Goal: Transaction & Acquisition: Register for event/course

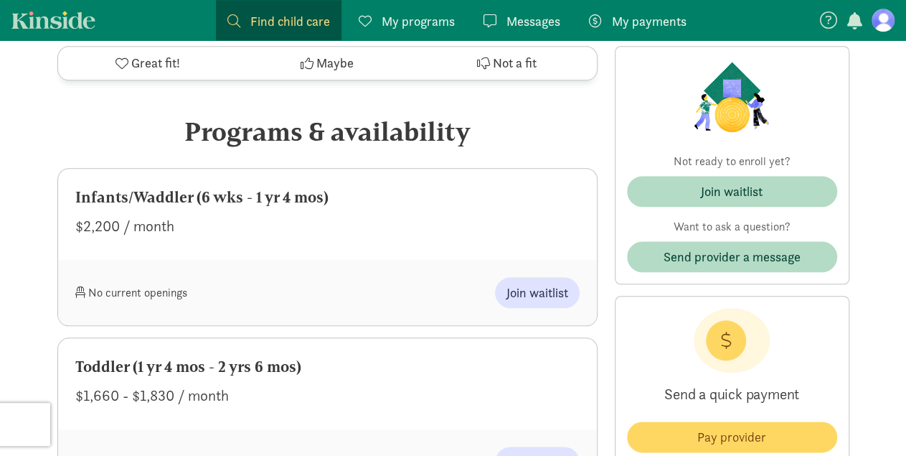
scroll to position [679, 0]
click at [878, 19] on figure at bounding box center [883, 20] width 23 height 23
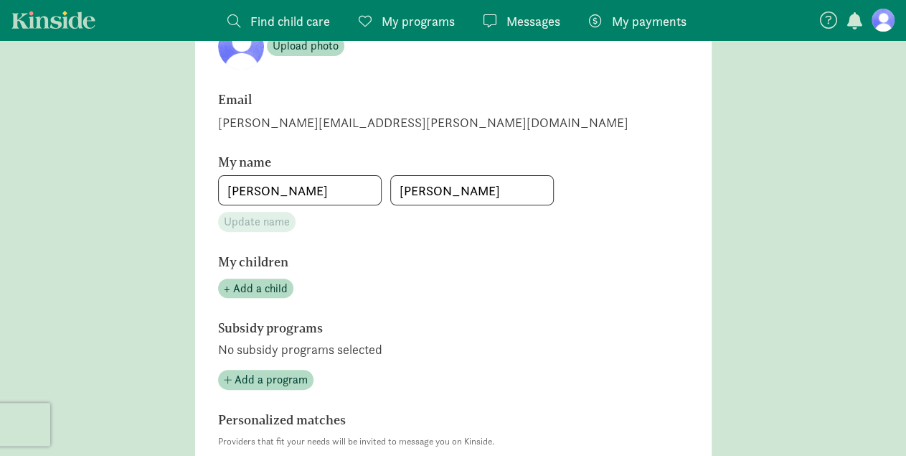
scroll to position [158, 0]
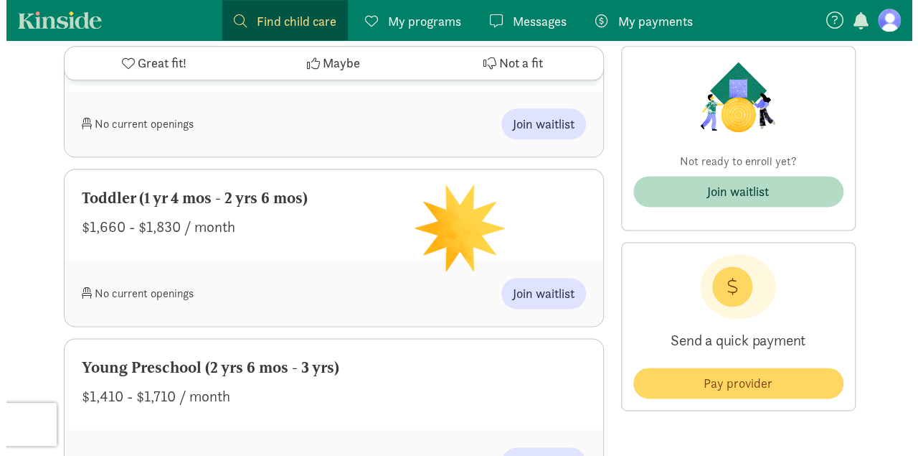
scroll to position [885, 0]
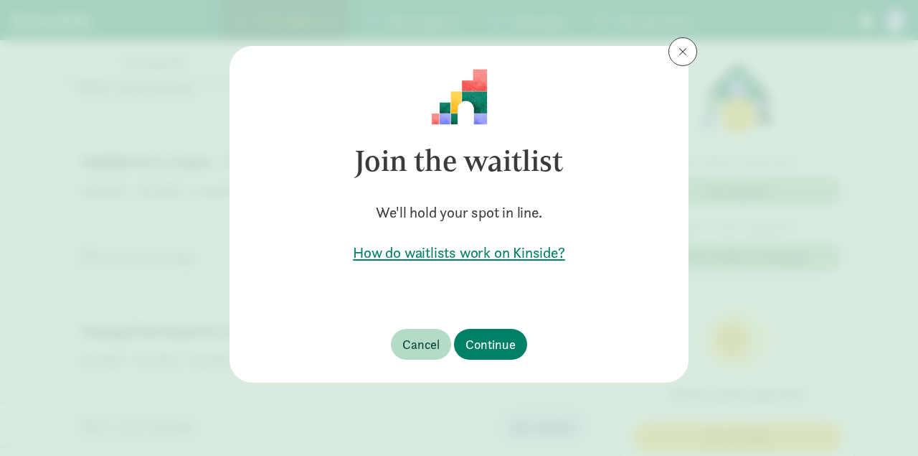
click at [488, 258] on h5 "How do waitlists work on Kinside?" at bounding box center [459, 252] width 413 height 20
click at [508, 347] on span "Continue" at bounding box center [491, 343] width 50 height 19
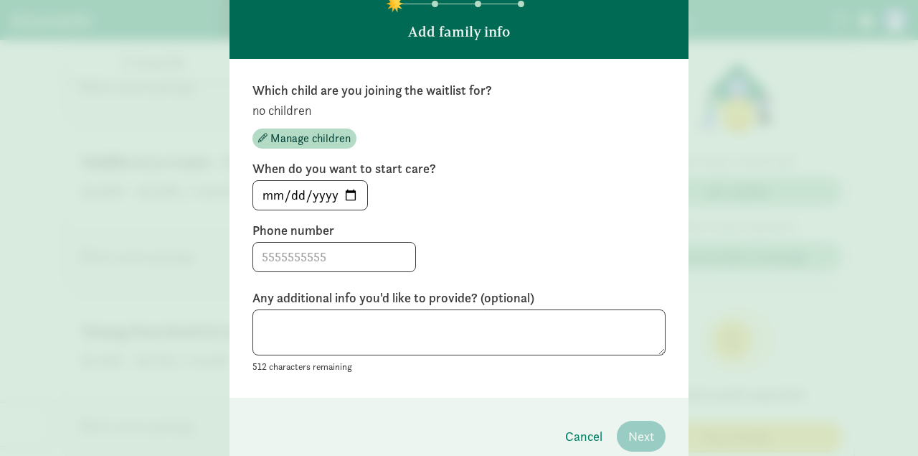
scroll to position [141, 0]
click at [351, 189] on input "2025-08-26" at bounding box center [310, 194] width 114 height 29
type input "2025-12-01"
click at [331, 253] on input at bounding box center [334, 256] width 162 height 29
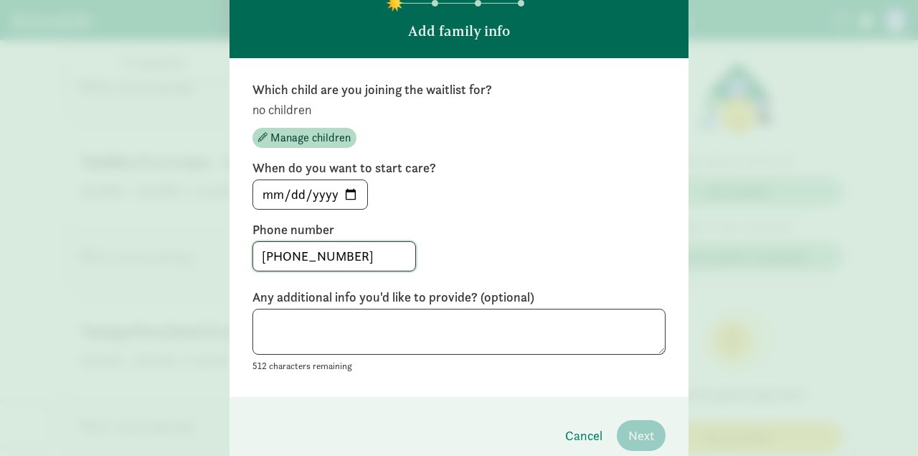
type input "281-352-3386"
click at [390, 339] on textarea at bounding box center [459, 332] width 413 height 47
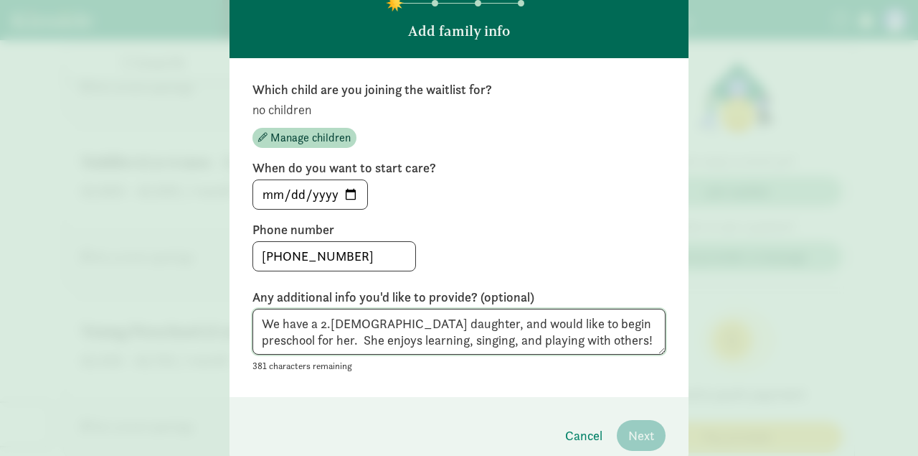
scroll to position [203, 0]
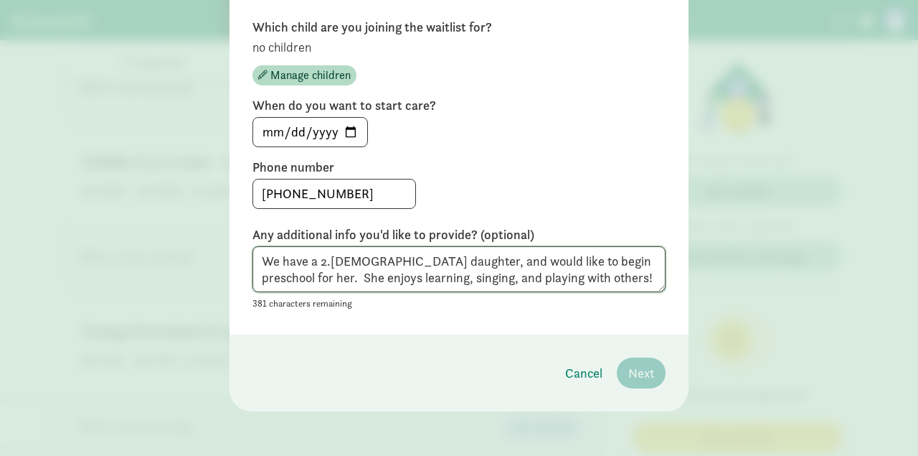
type textarea "We have a 2.5 year old daughter, and would like to begin preschool for her. She…"
click at [485, 380] on footer "Cancel Next" at bounding box center [459, 372] width 459 height 77
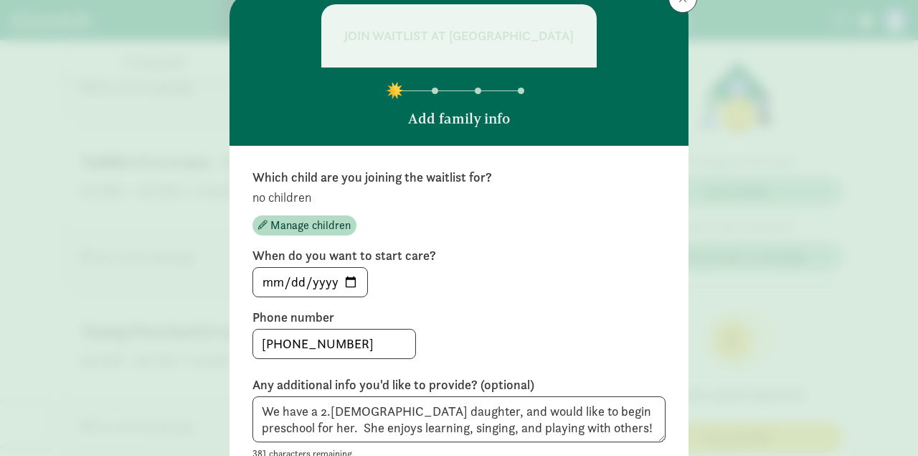
scroll to position [53, 0]
click at [312, 225] on span "Manage children" at bounding box center [310, 225] width 80 height 17
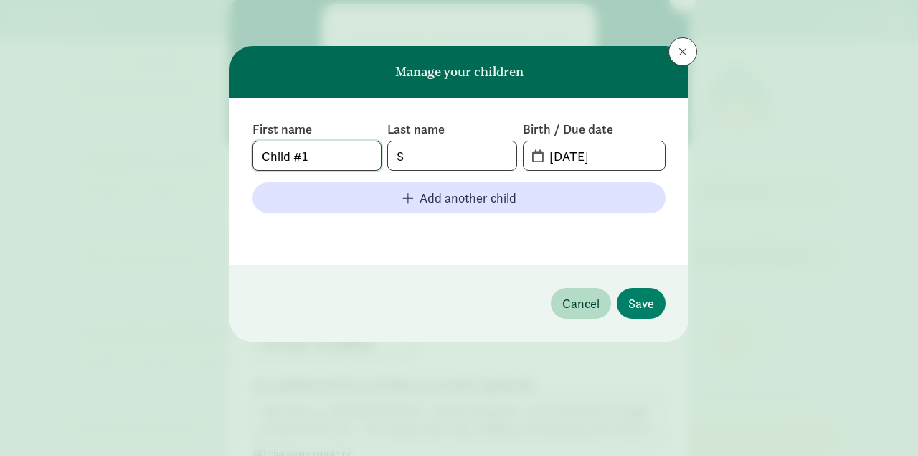
click at [349, 156] on input "Child #1" at bounding box center [317, 155] width 128 height 29
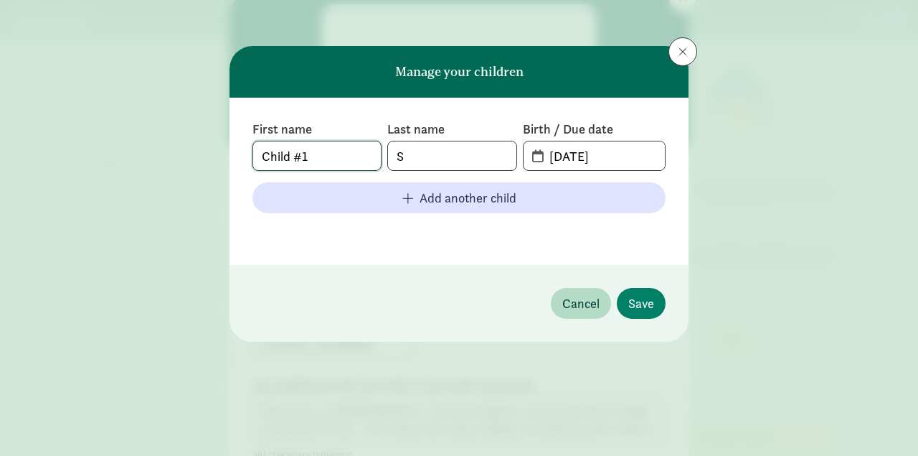
click at [349, 156] on input "Child #1" at bounding box center [317, 155] width 128 height 29
type input "Maeve"
type input "Schuppert"
click at [546, 158] on input "08-26-2025" at bounding box center [603, 155] width 124 height 29
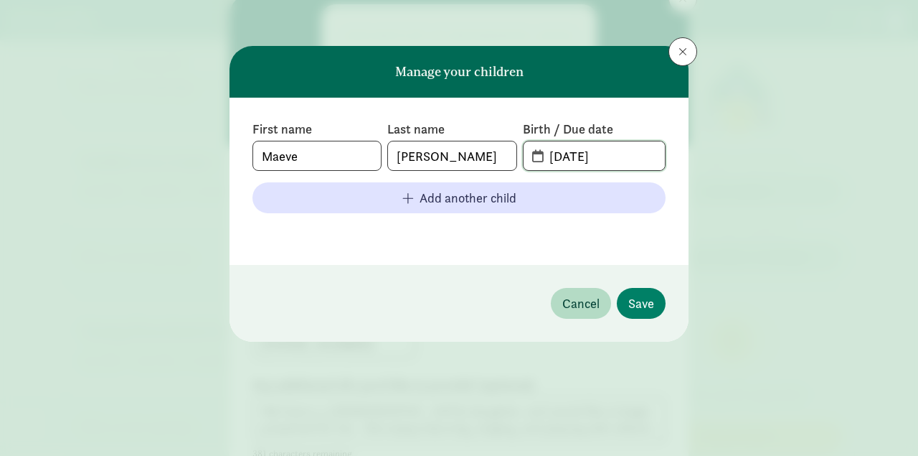
click at [565, 156] on input "08-26-2025" at bounding box center [603, 155] width 124 height 29
click at [580, 154] on input "12-26-2025" at bounding box center [603, 155] width 124 height 29
click at [616, 155] on input "12-07-2025" at bounding box center [603, 155] width 124 height 29
type input "12-07-2022"
click at [649, 302] on span "Save" at bounding box center [641, 302] width 26 height 19
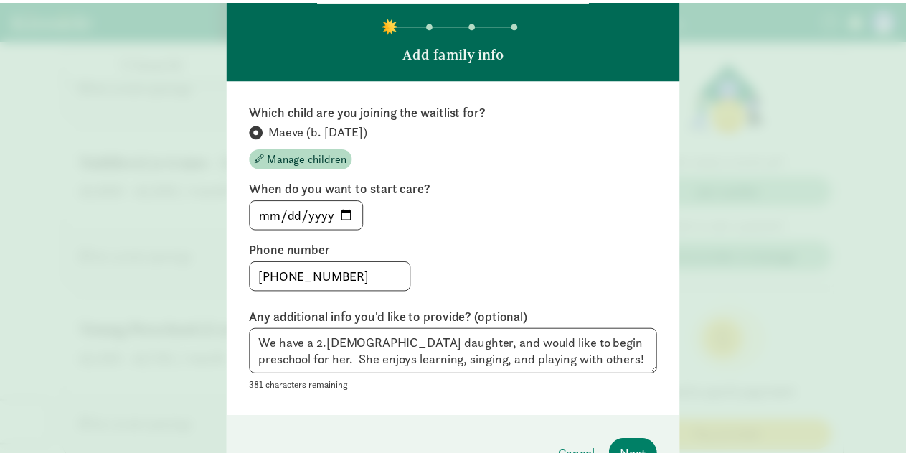
scroll to position [202, 0]
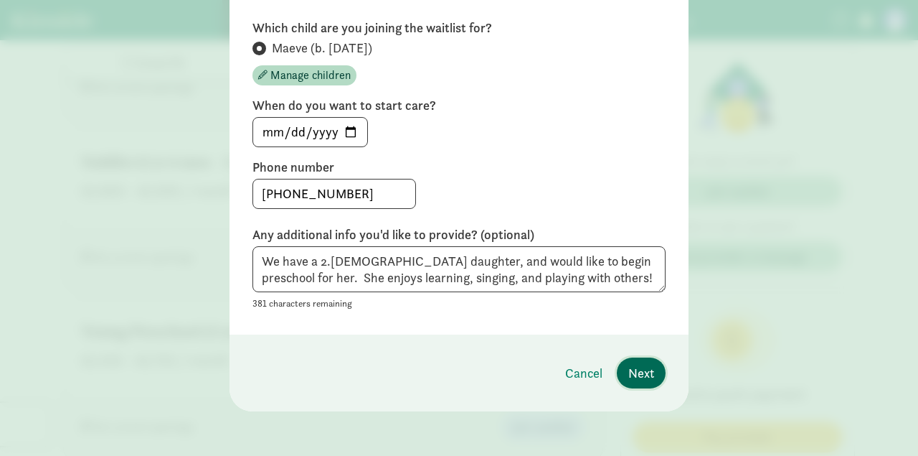
click at [638, 372] on span "Next" at bounding box center [641, 372] width 26 height 19
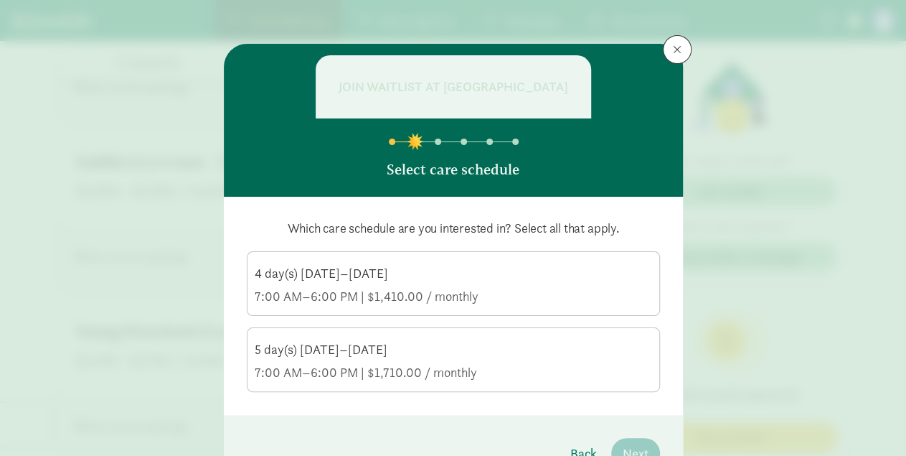
scroll to position [4, 0]
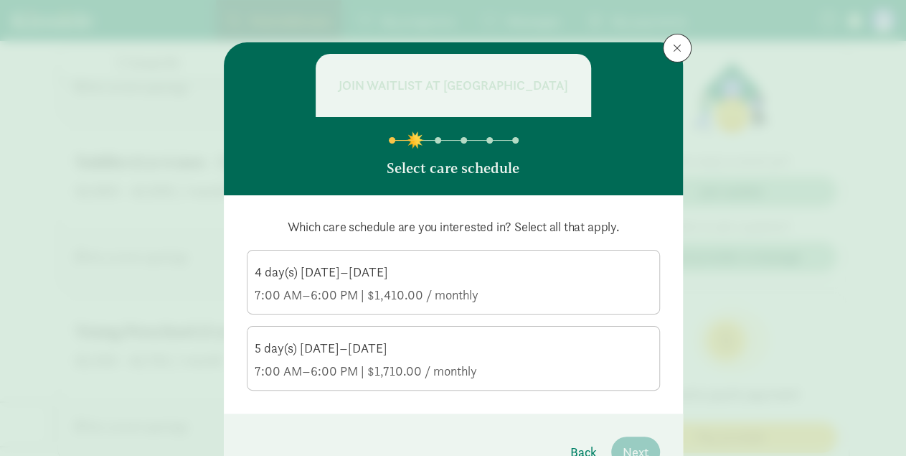
click at [500, 259] on label "4 day(s) Monday–Friday 7:00 AM–6:00 PM | $1,410.00 / monthly" at bounding box center [454, 280] width 412 height 60
click at [0, 0] on input "4 day(s) Monday–Friday 7:00 AM–6:00 PM | $1,410.00 / monthly" at bounding box center [0, 0] width 0 height 0
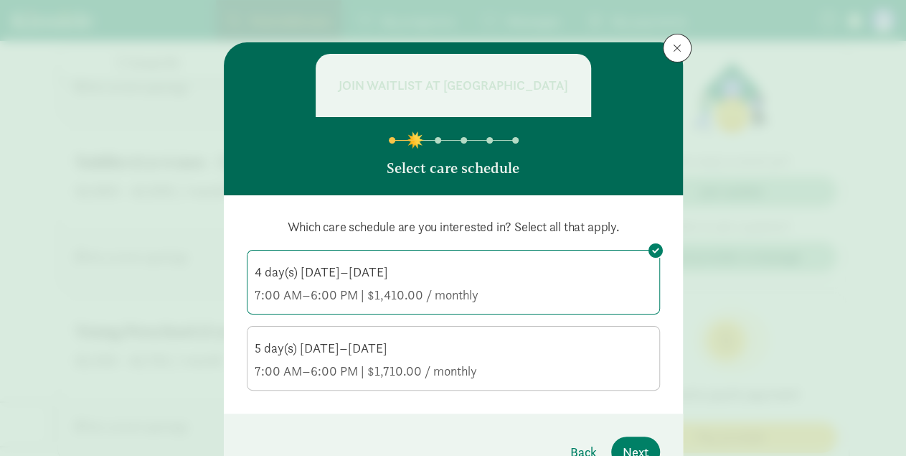
click at [532, 369] on div "7:00 AM–6:00 PM | $1,710.00 / monthly" at bounding box center [453, 370] width 397 height 17
click at [0, 0] on input "5 day(s) Monday–Friday 7:00 AM–6:00 PM | $1,710.00 / monthly" at bounding box center [0, 0] width 0 height 0
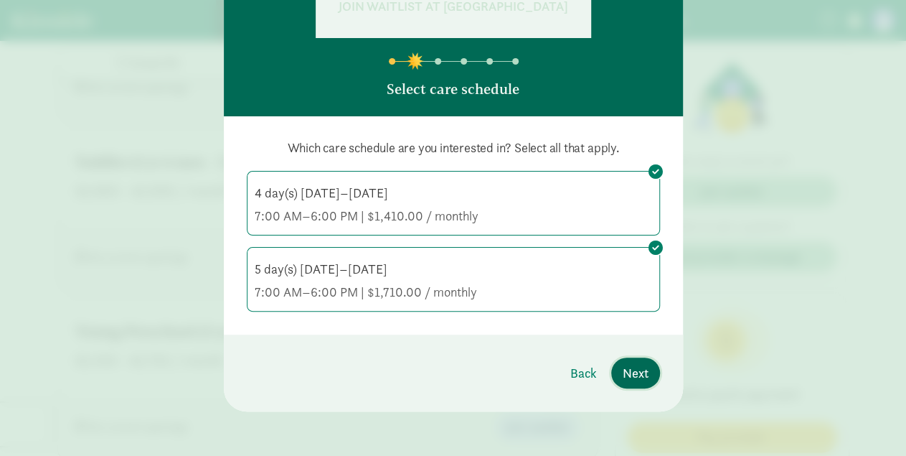
click at [636, 381] on button "Next" at bounding box center [635, 372] width 49 height 31
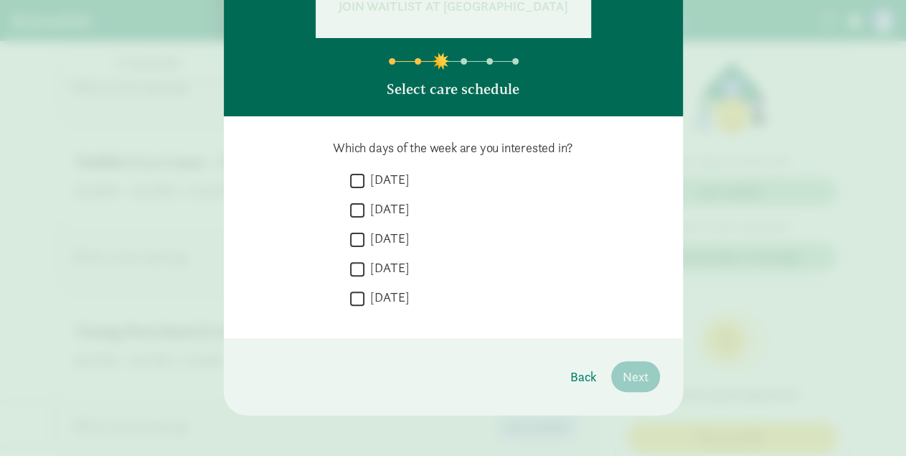
click at [354, 179] on input "Monday" at bounding box center [357, 180] width 14 height 19
checkbox input "true"
click at [350, 209] on input "Tuesday" at bounding box center [357, 209] width 14 height 19
checkbox input "true"
click at [357, 237] on input "Wednesday" at bounding box center [357, 239] width 14 height 19
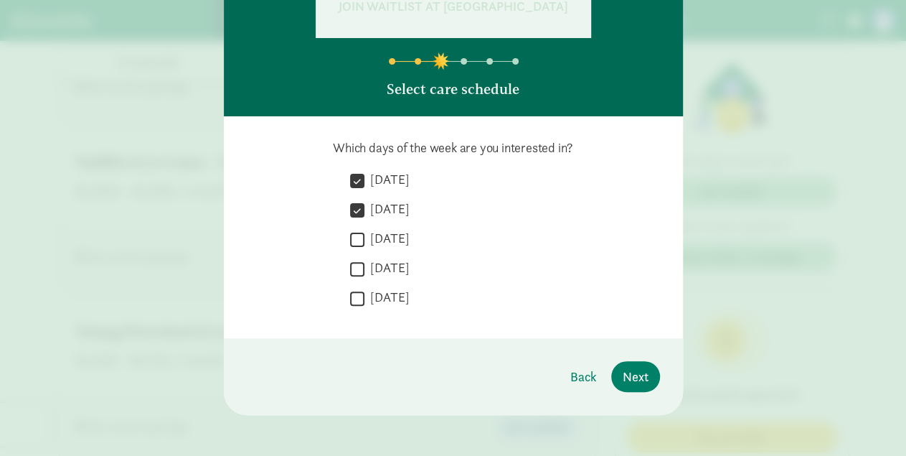
checkbox input "true"
click at [355, 265] on input "Thursday" at bounding box center [357, 268] width 14 height 19
checkbox input "true"
click at [352, 299] on input "Friday" at bounding box center [357, 297] width 14 height 19
checkbox input "true"
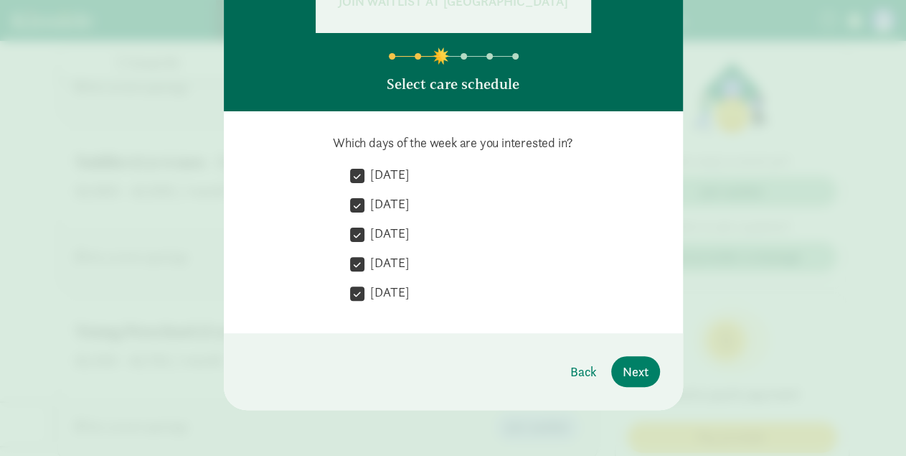
scroll to position [83, 0]
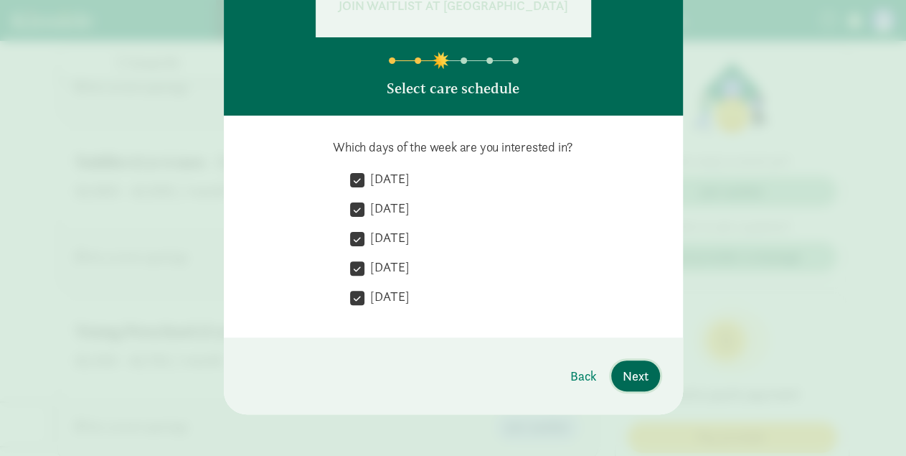
click at [634, 379] on span "Next" at bounding box center [636, 375] width 26 height 19
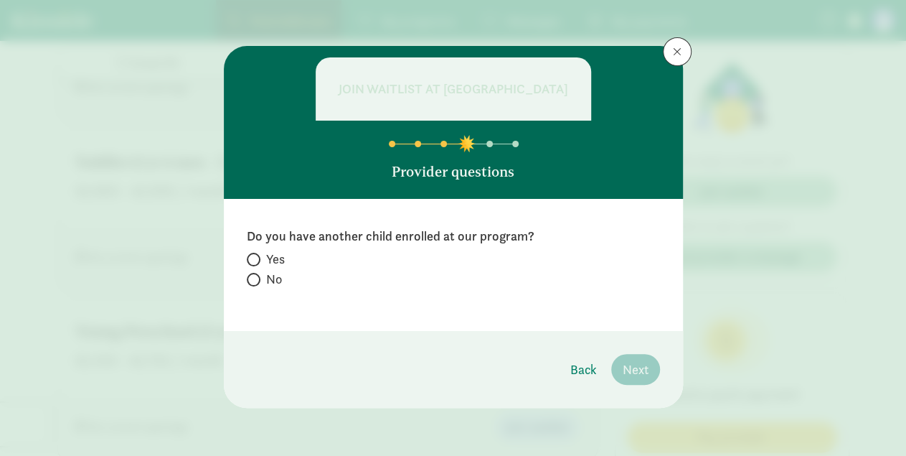
scroll to position [0, 0]
click at [253, 276] on input "No" at bounding box center [251, 279] width 9 height 9
radio input "true"
click at [635, 375] on span "Next" at bounding box center [636, 368] width 26 height 19
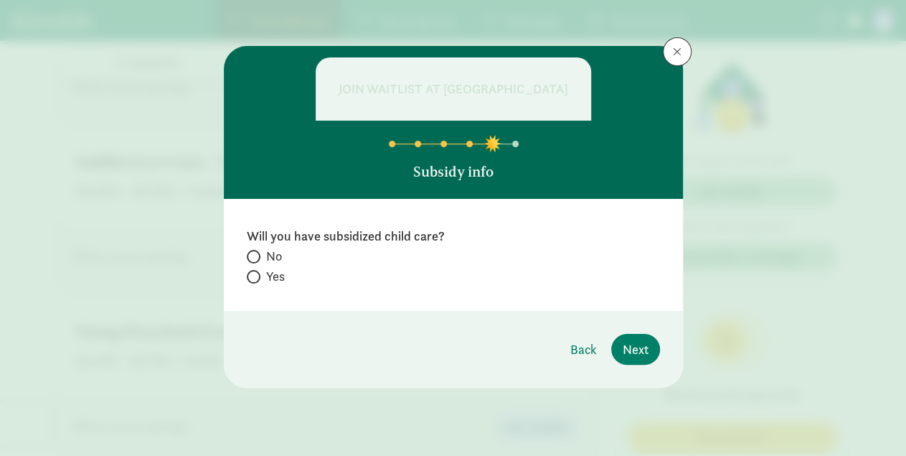
click at [256, 255] on span at bounding box center [254, 257] width 14 height 14
click at [256, 255] on input "No" at bounding box center [251, 256] width 9 height 9
radio input "true"
click at [638, 356] on span "Next" at bounding box center [636, 348] width 26 height 19
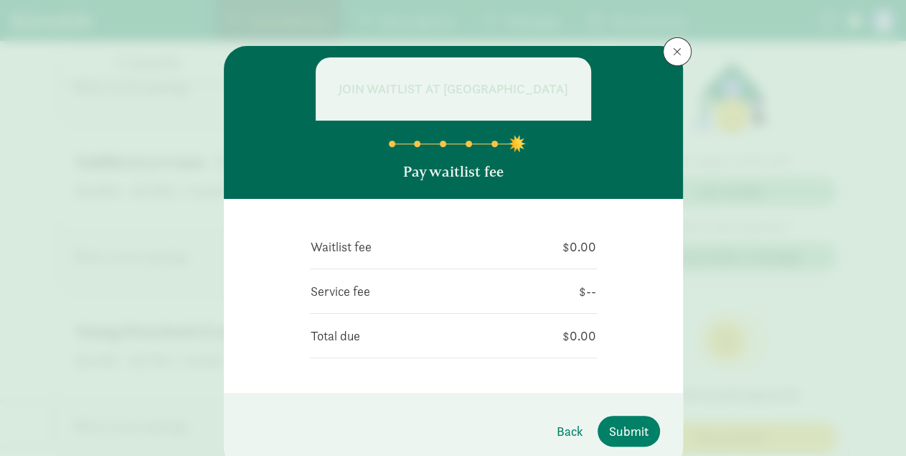
scroll to position [59, 0]
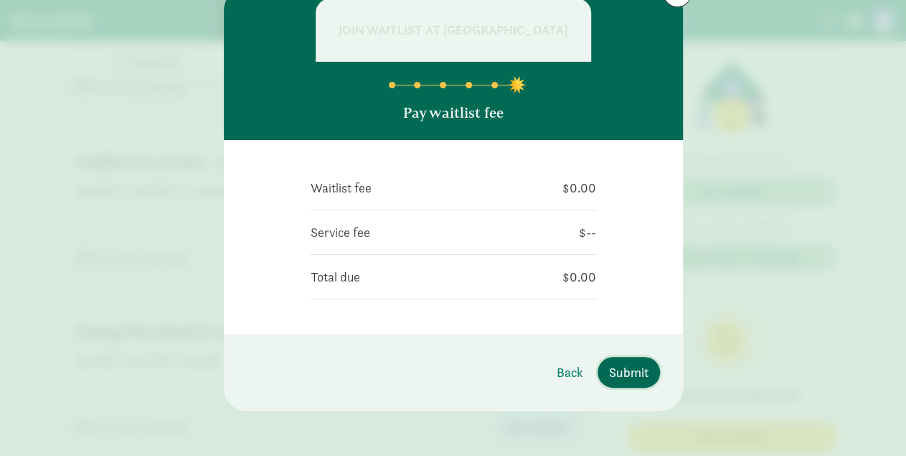
click at [632, 368] on span "Submit" at bounding box center [628, 371] width 39 height 19
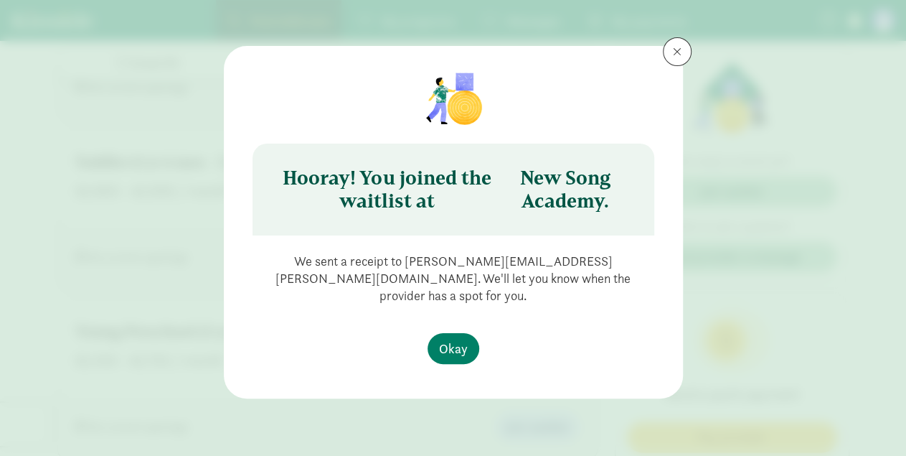
scroll to position [0, 0]
click at [457, 339] on span "Okay" at bounding box center [453, 348] width 29 height 19
click at [458, 339] on span "Okay" at bounding box center [453, 348] width 29 height 19
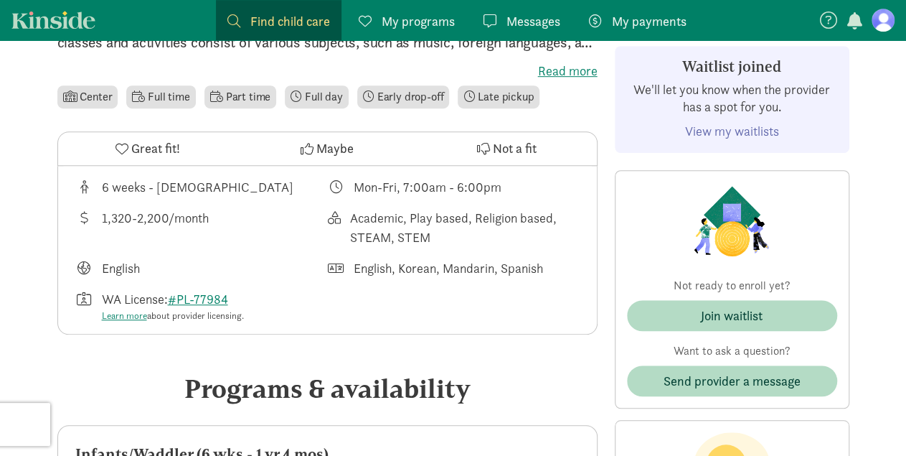
scroll to position [423, 0]
click at [710, 131] on link "View my waitlists" at bounding box center [732, 131] width 94 height 17
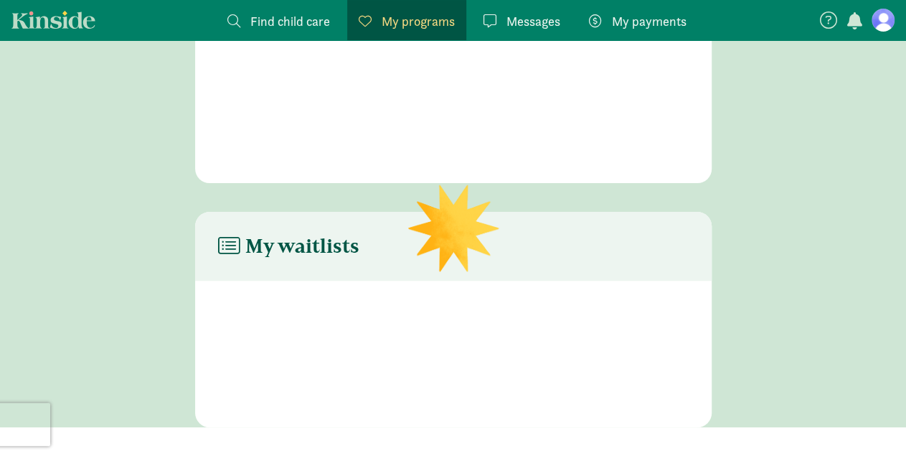
scroll to position [100, 0]
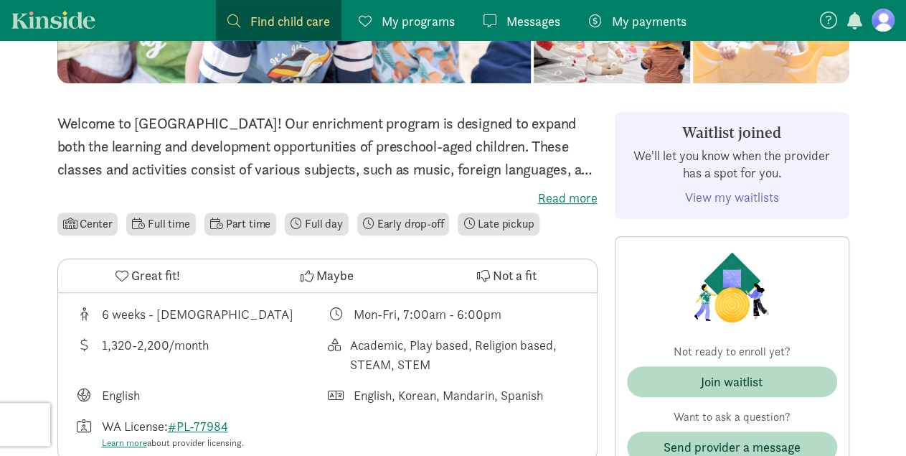
scroll to position [317, 0]
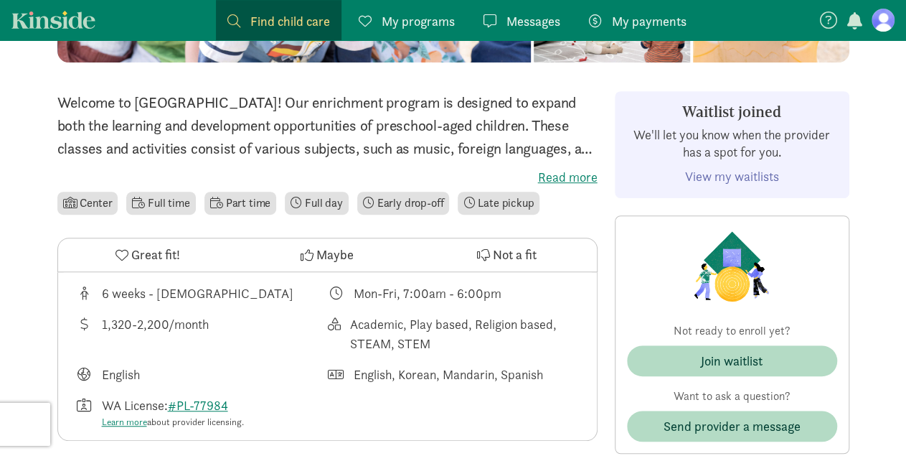
click at [566, 174] on label "Read more" at bounding box center [327, 177] width 540 height 17
click at [0, 0] on input "Read more" at bounding box center [0, 0] width 0 height 0
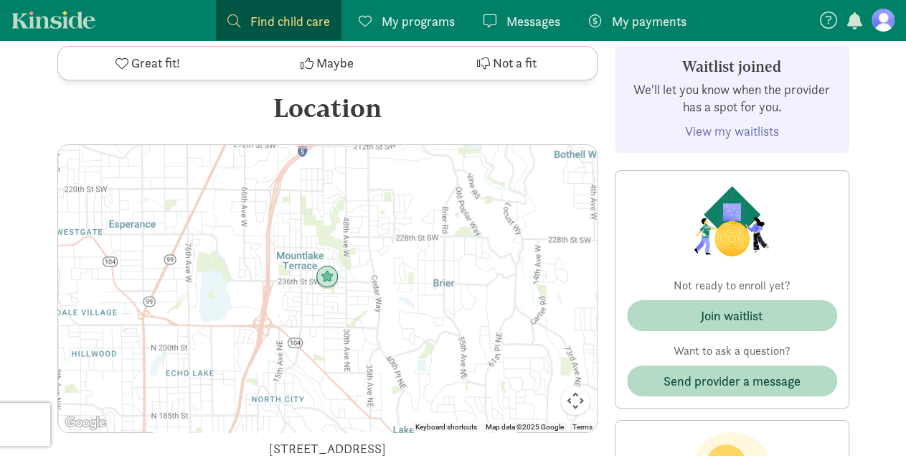
scroll to position [2441, 0]
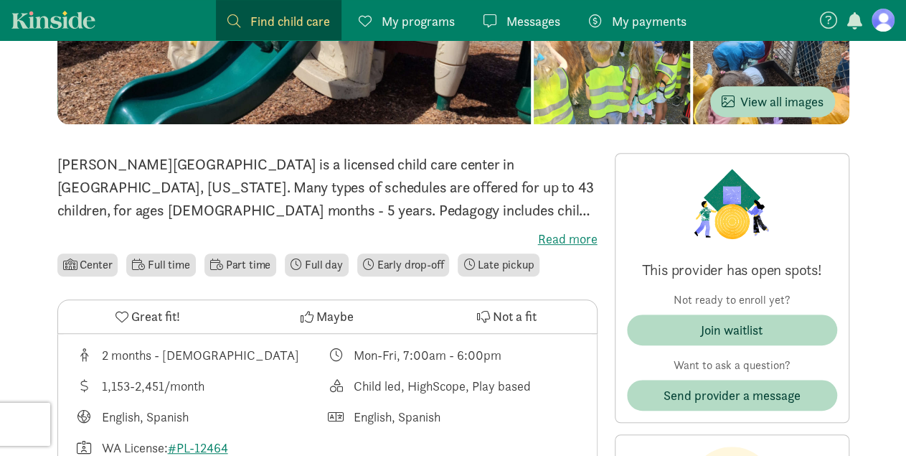
scroll to position [257, 0]
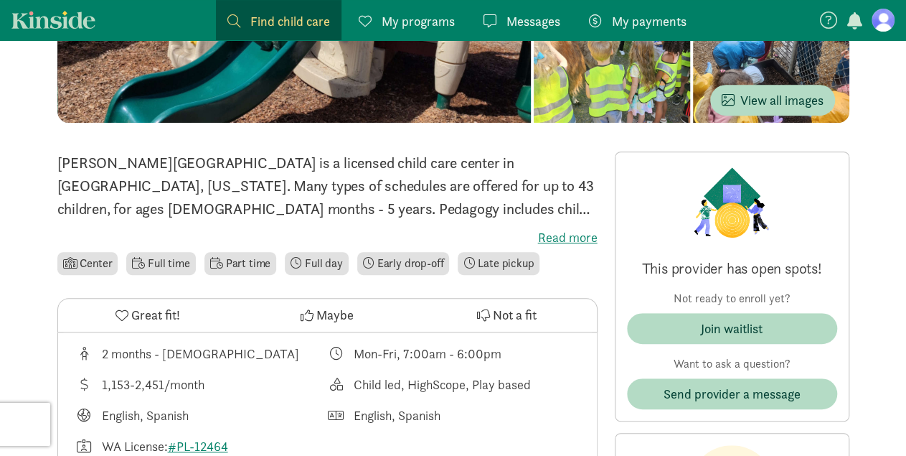
click at [570, 236] on label "Read more" at bounding box center [327, 237] width 540 height 17
click at [0, 0] on input "Read more" at bounding box center [0, 0] width 0 height 0
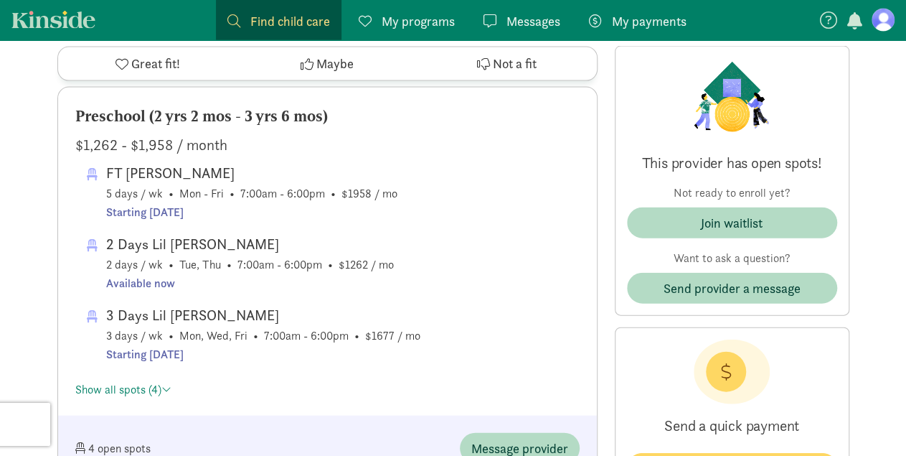
scroll to position [1462, 0]
click at [123, 388] on link "Show all spots (4)" at bounding box center [123, 389] width 96 height 15
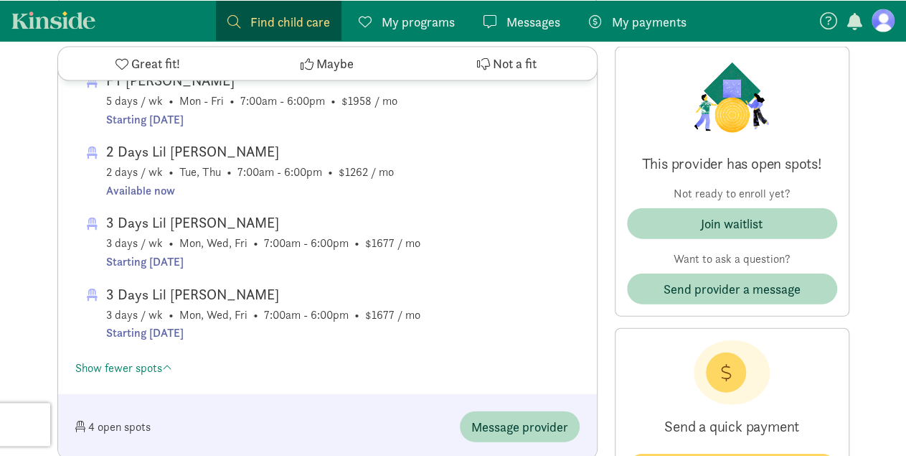
scroll to position [1626, 0]
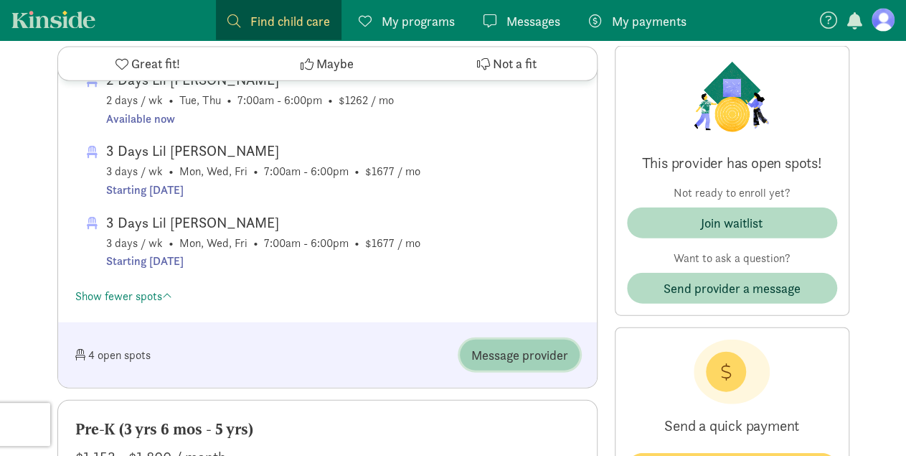
click at [494, 358] on span "Message provider" at bounding box center [519, 354] width 97 height 19
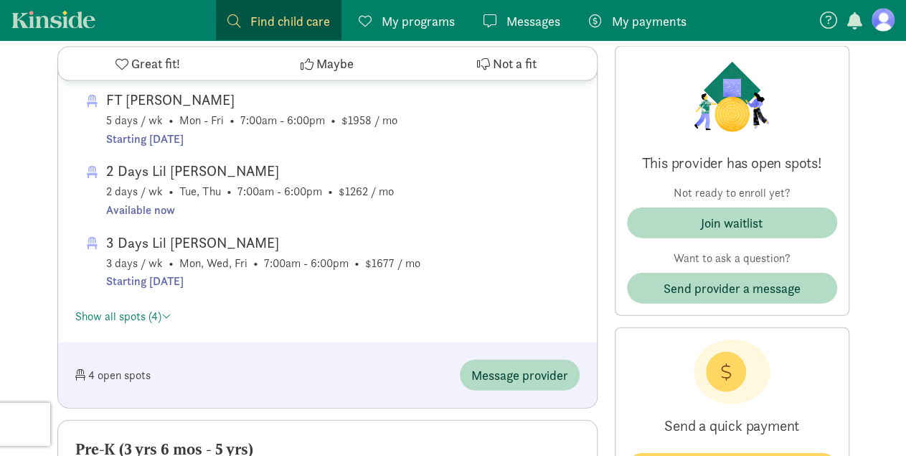
scroll to position [1534, 0]
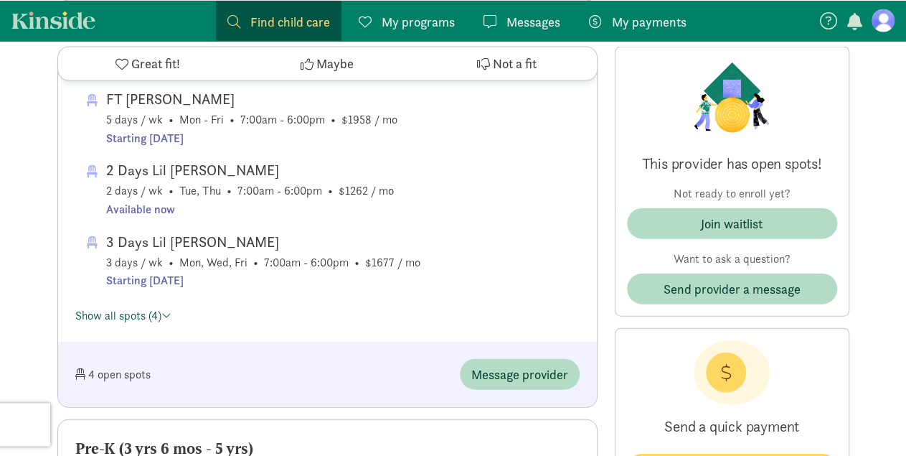
click at [131, 319] on link "Show all spots (4)" at bounding box center [123, 314] width 96 height 15
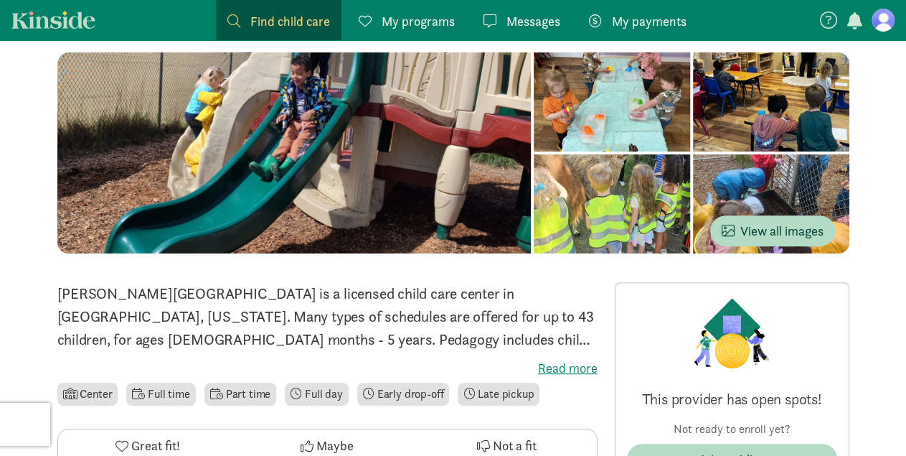
scroll to position [0, 0]
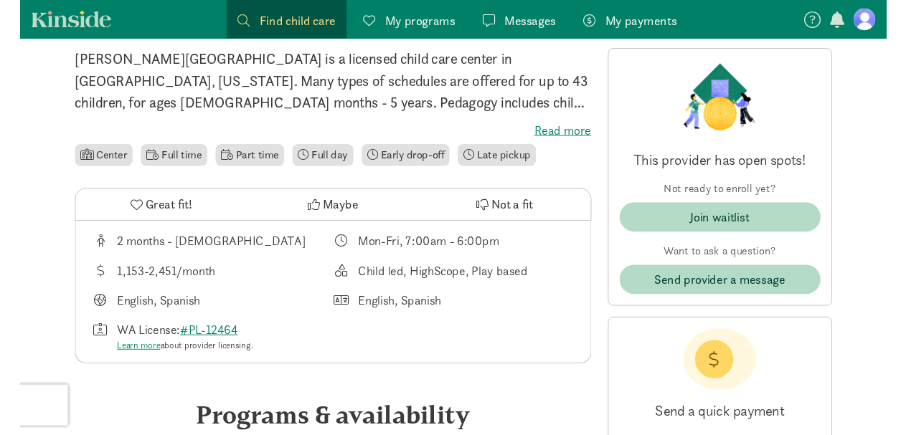
scroll to position [375, 0]
